Goal: Book appointment/travel/reservation

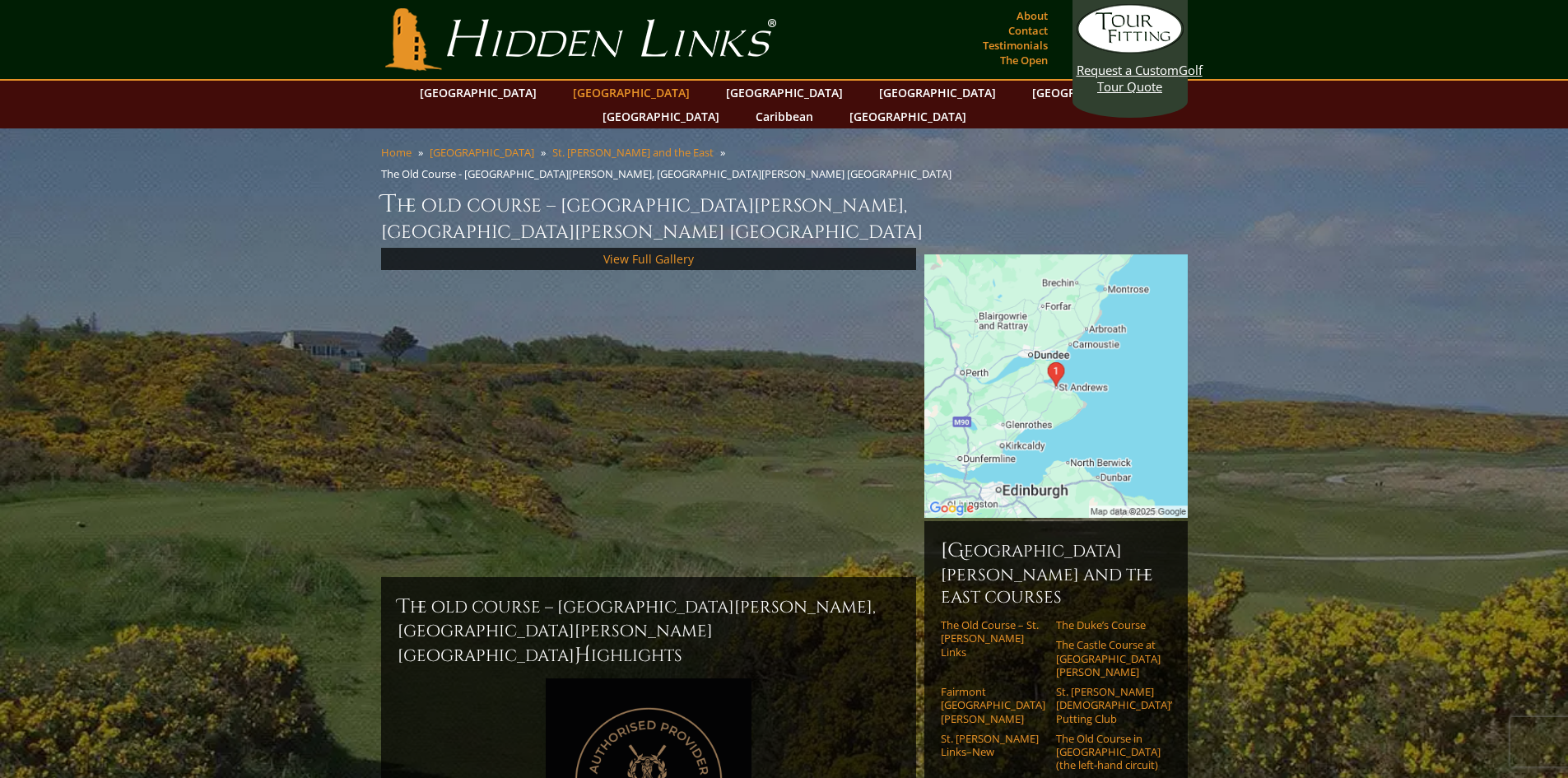
click at [593, 91] on link "[GEOGRAPHIC_DATA]" at bounding box center [631, 92] width 134 height 24
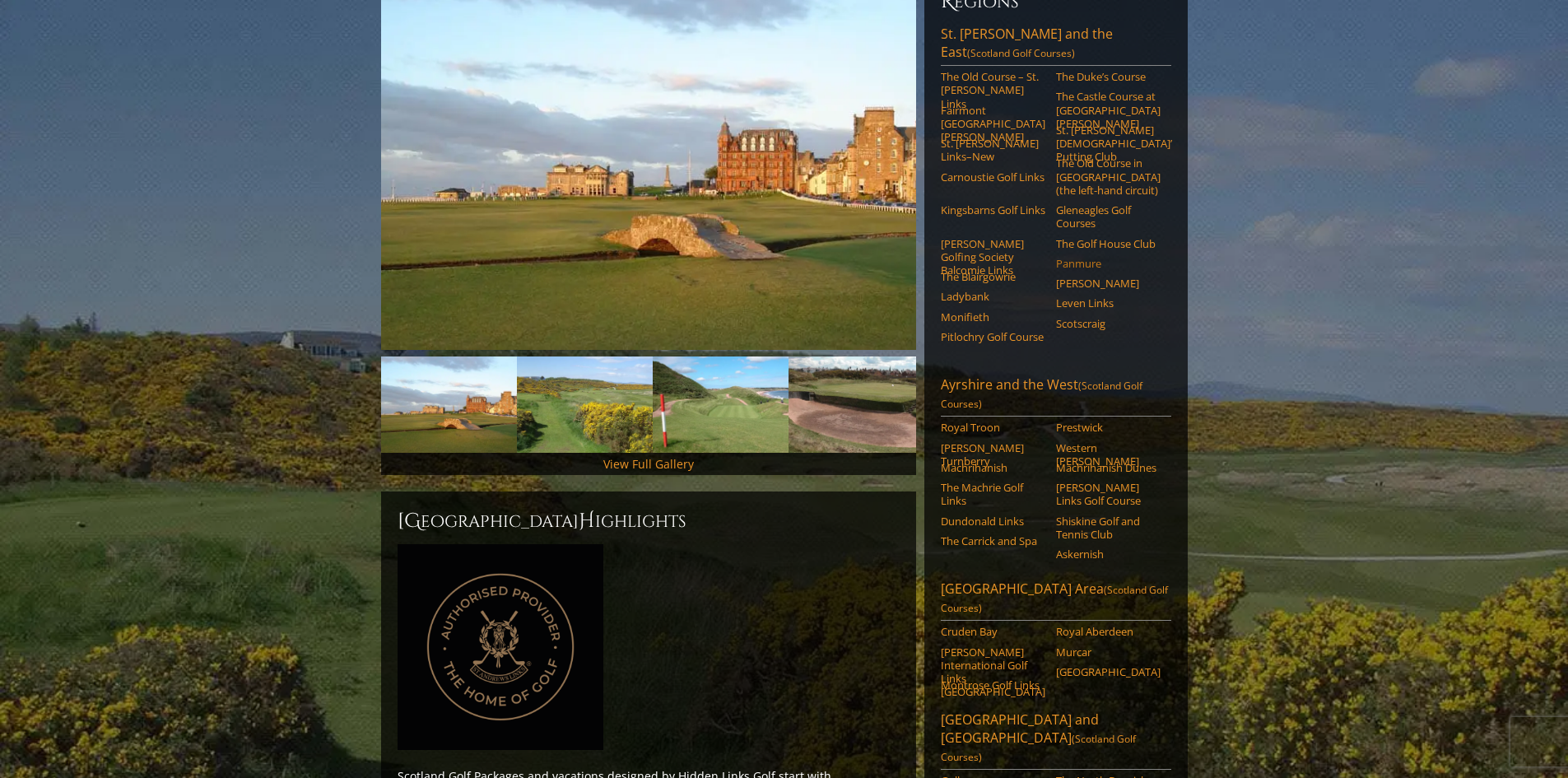
scroll to position [196, 0]
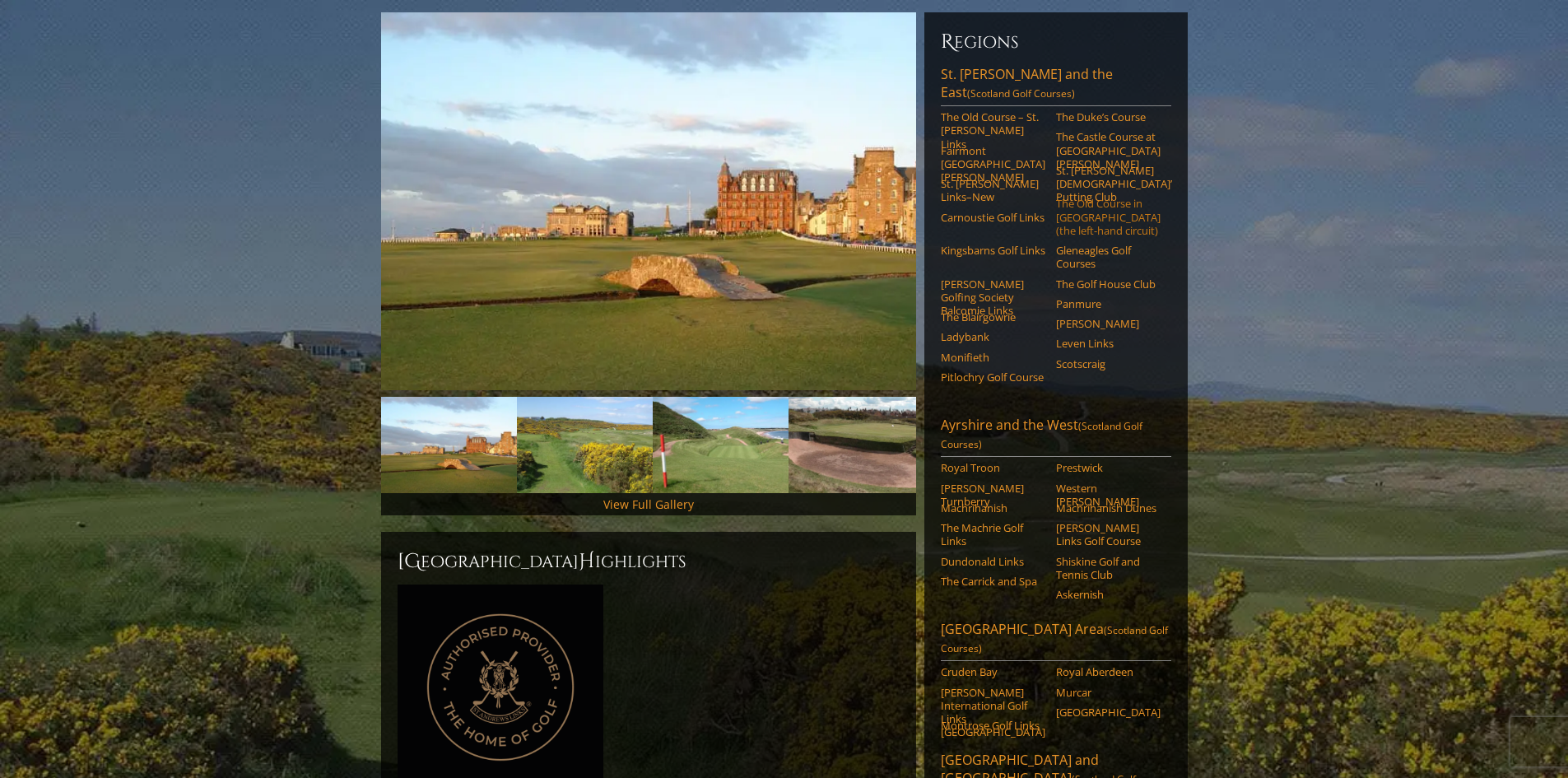
click at [1095, 196] on link "The Old Course in [GEOGRAPHIC_DATA] (the left-hand circuit)" at bounding box center [1108, 216] width 104 height 41
